Goal: Task Accomplishment & Management: Manage account settings

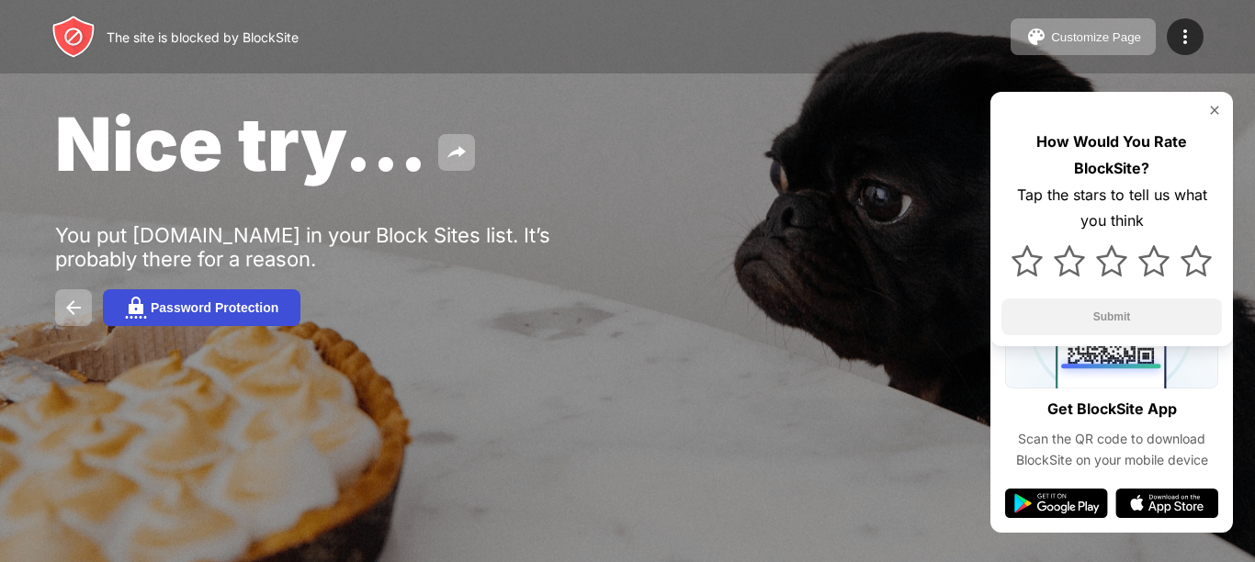
click at [189, 309] on div "Password Protection" at bounding box center [215, 307] width 128 height 15
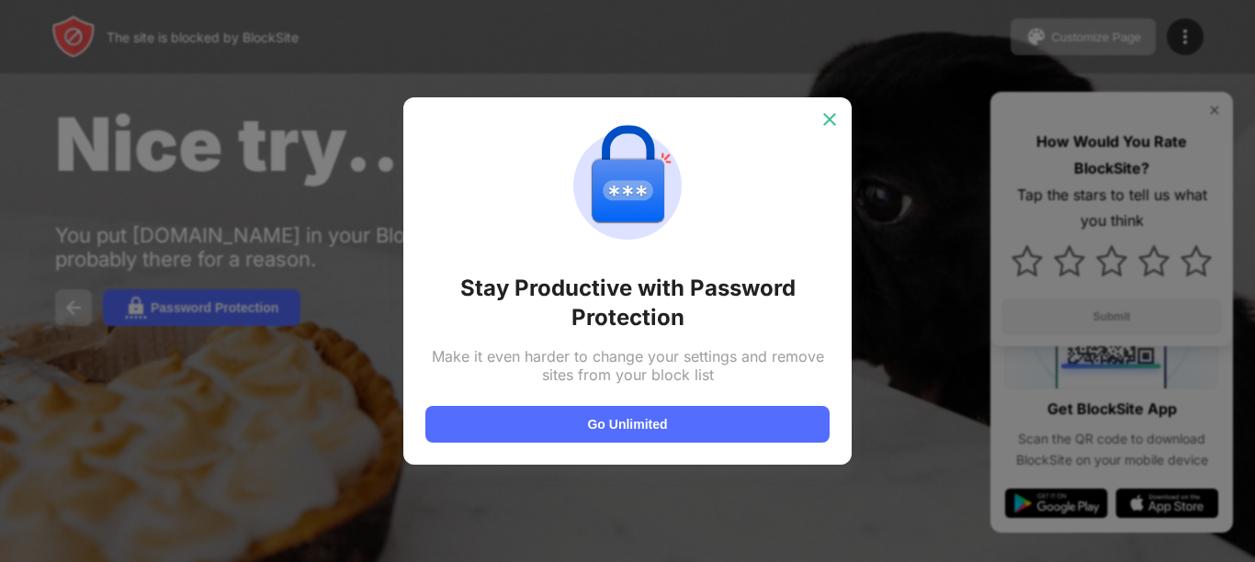
click at [829, 127] on img at bounding box center [829, 119] width 18 height 18
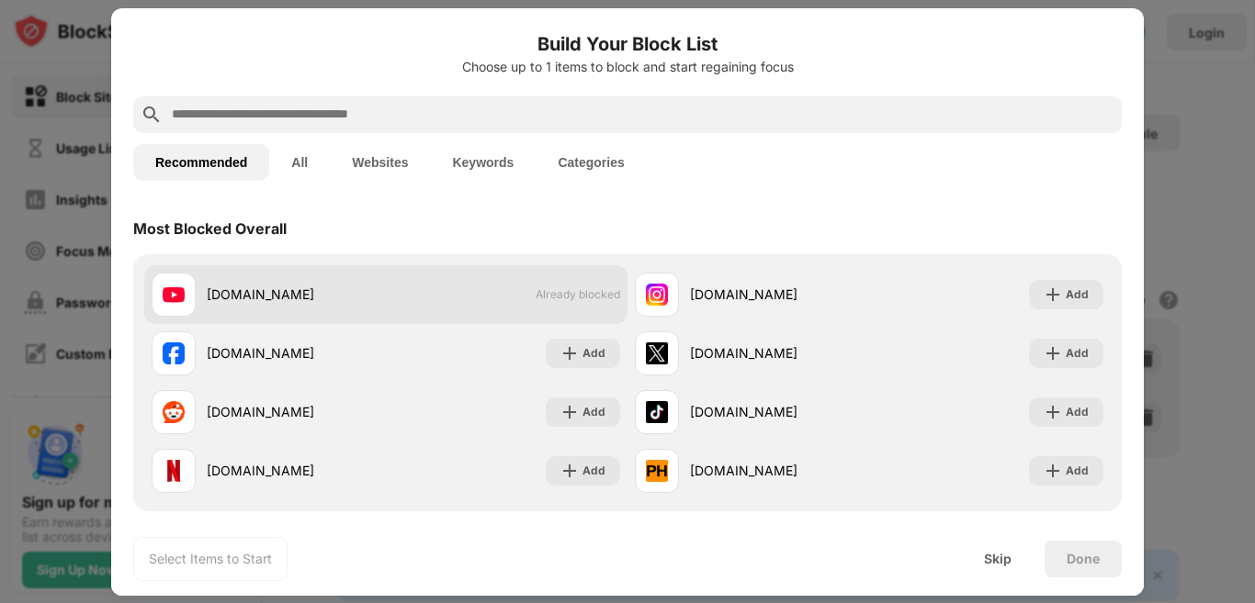
click at [544, 319] on div "youtube.com Already blocked" at bounding box center [385, 294] width 483 height 59
click at [390, 308] on div "youtube.com Already blocked" at bounding box center [385, 294] width 483 height 59
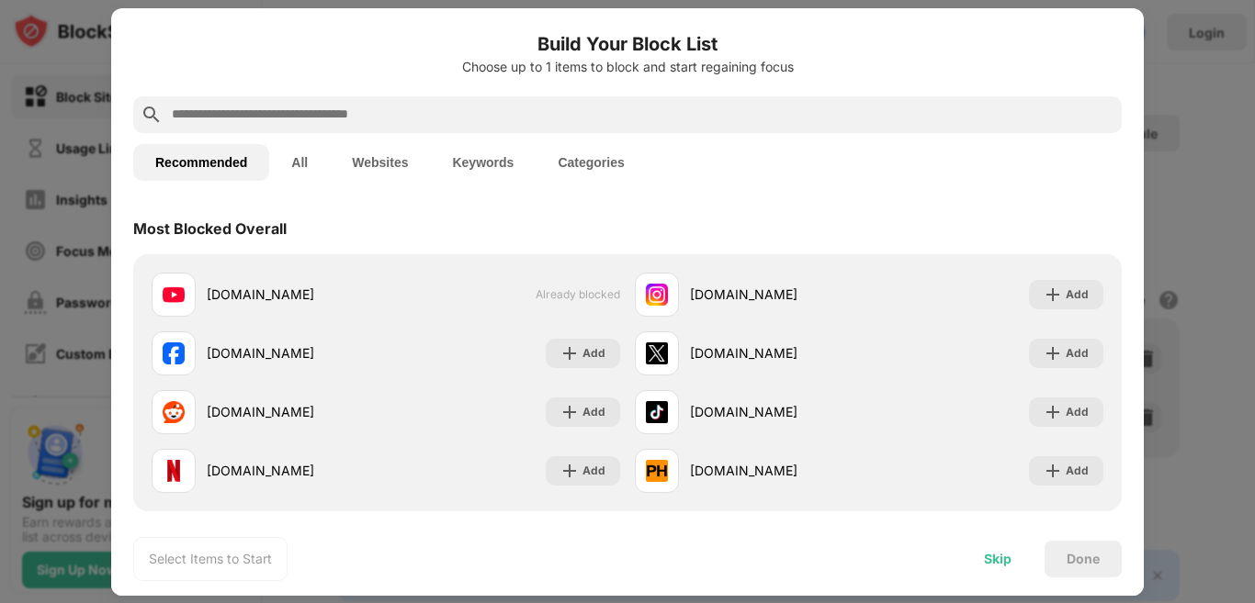
click at [997, 574] on div "Skip" at bounding box center [998, 559] width 72 height 37
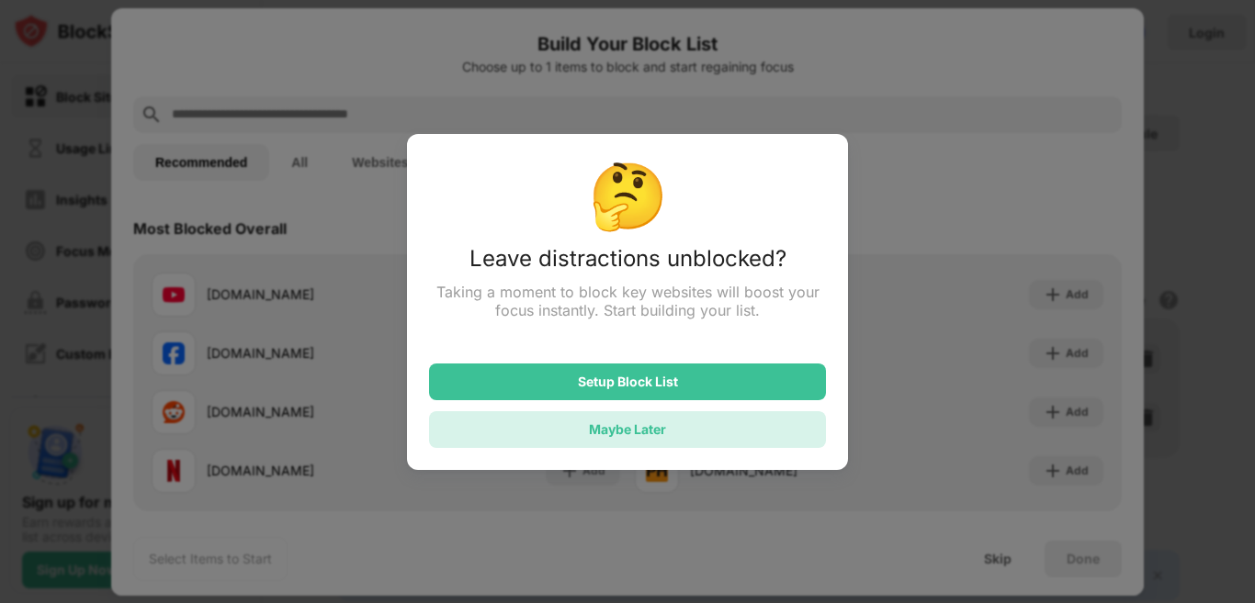
click at [658, 432] on div "Maybe Later" at bounding box center [627, 430] width 77 height 16
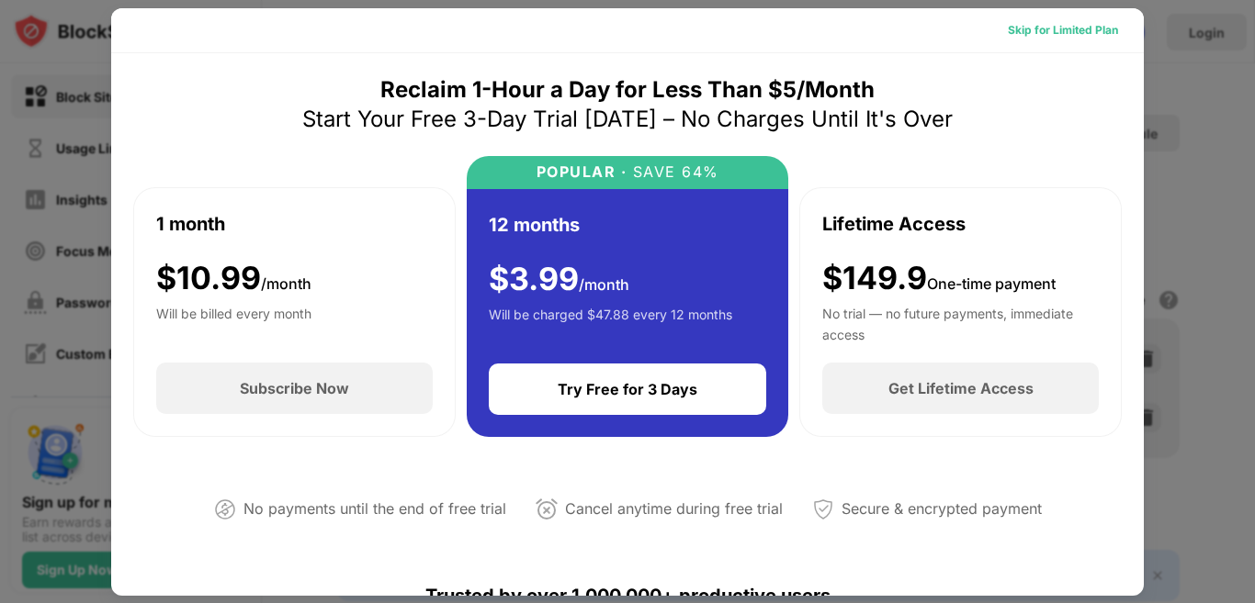
click at [1030, 27] on div "Skip for Limited Plan" at bounding box center [1062, 30] width 110 height 18
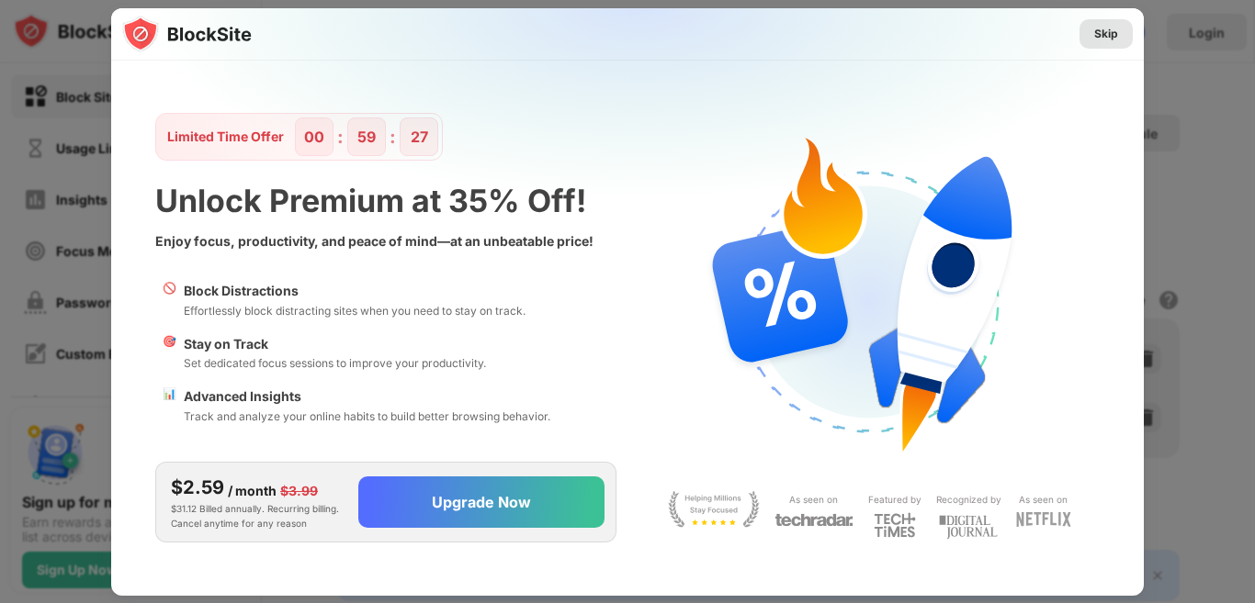
click at [1093, 28] on div "Skip" at bounding box center [1105, 33] width 53 height 29
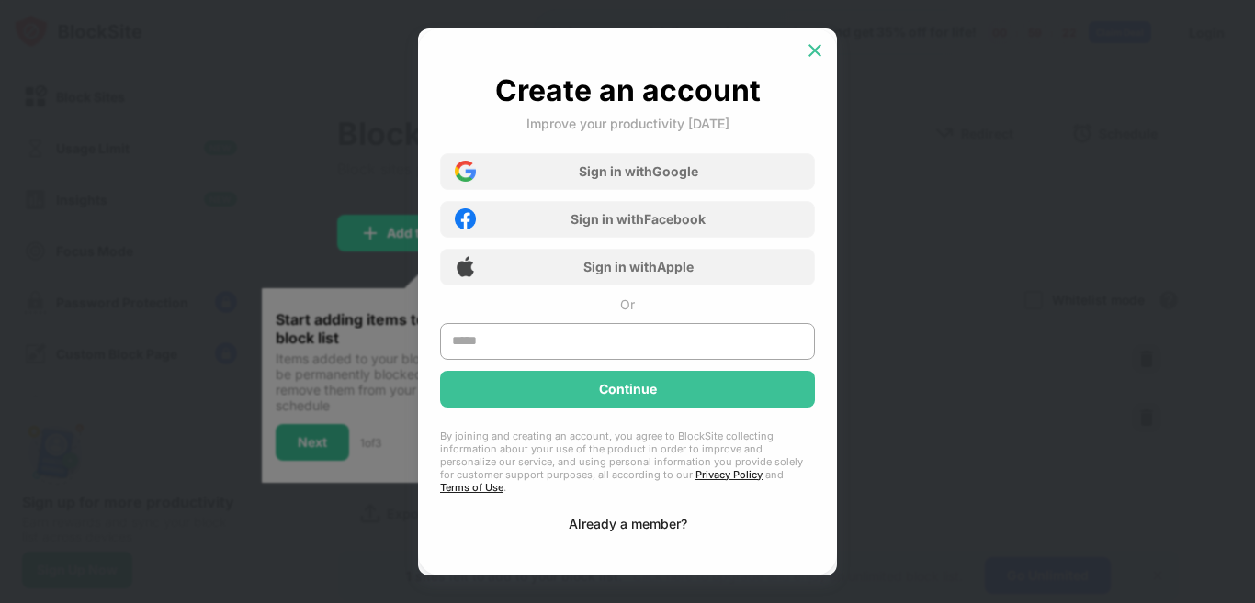
click at [812, 60] on div at bounding box center [814, 50] width 29 height 29
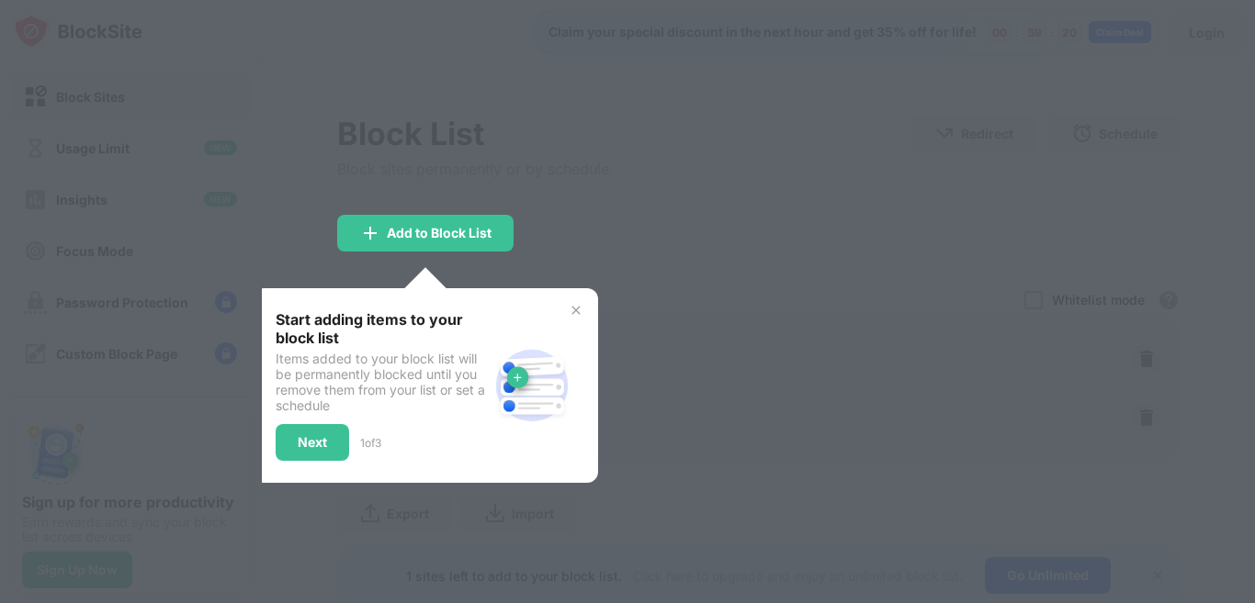
click at [317, 469] on div "Start adding items to your block list Items added to your block list will be pe…" at bounding box center [425, 385] width 344 height 195
click at [580, 312] on img at bounding box center [575, 310] width 15 height 15
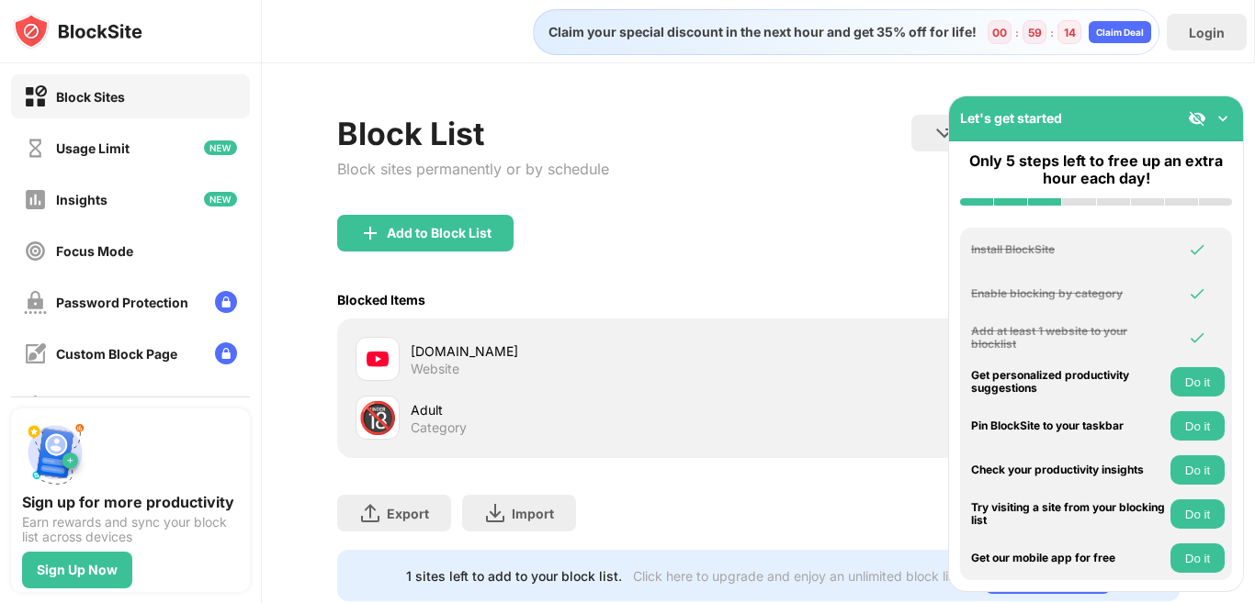
click at [479, 364] on div "youtube.com Website" at bounding box center [585, 360] width 348 height 36
click at [1226, 122] on img at bounding box center [1222, 118] width 18 height 18
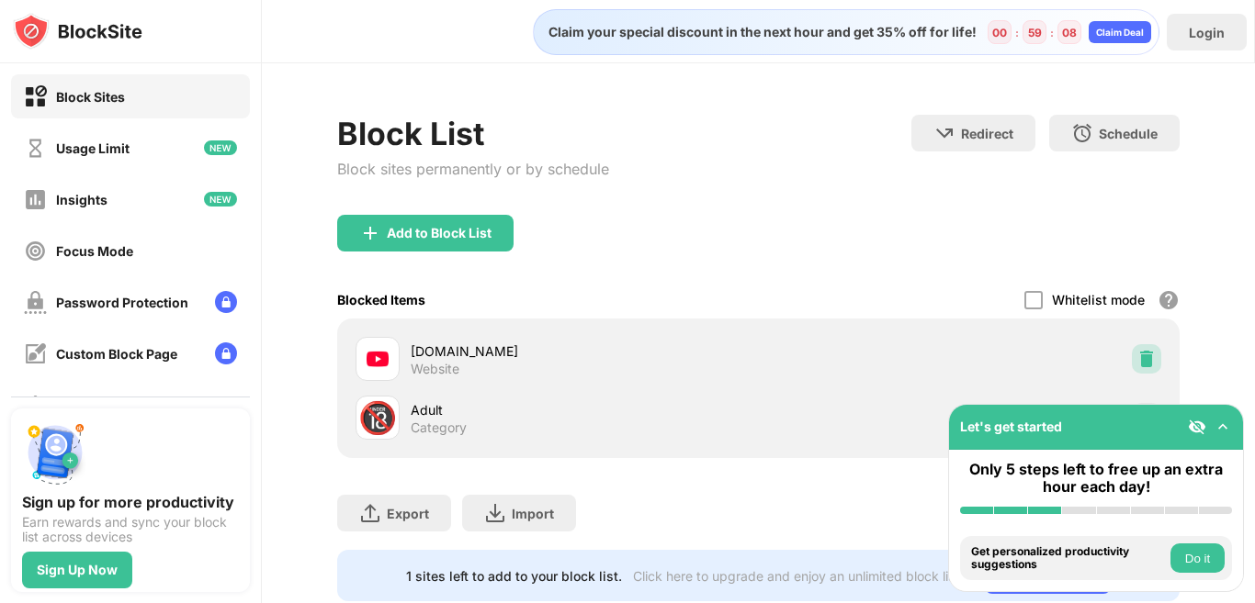
click at [1131, 369] on div at bounding box center [1145, 358] width 29 height 29
